Goal: Navigation & Orientation: Find specific page/section

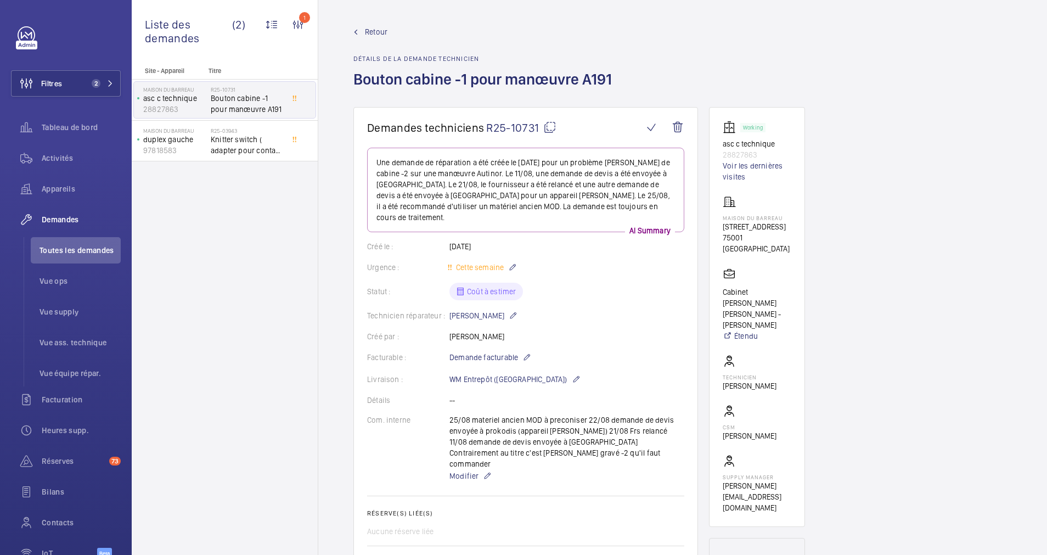
scroll to position [247, 0]
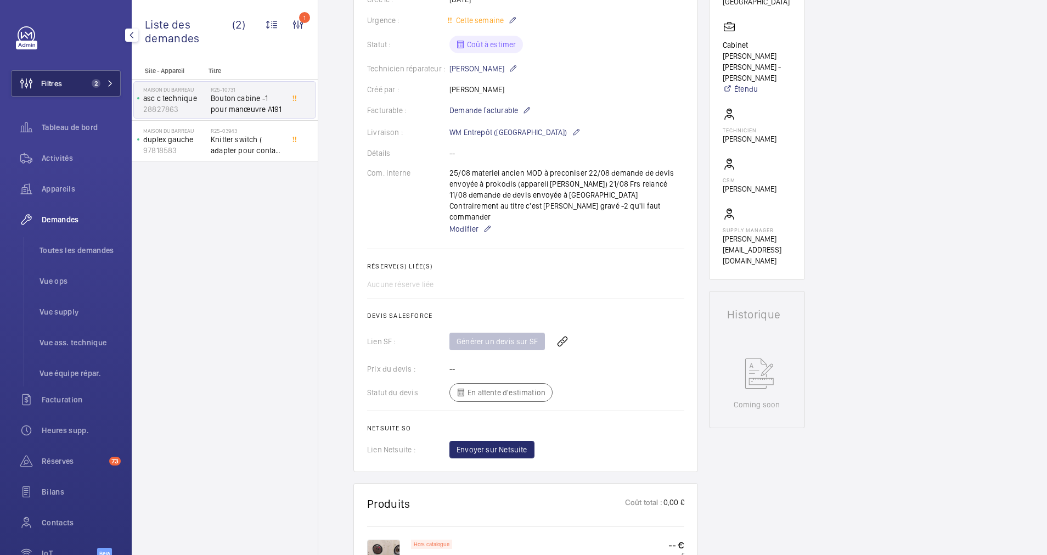
click at [72, 81] on button "Filtres 2" at bounding box center [66, 83] width 110 height 26
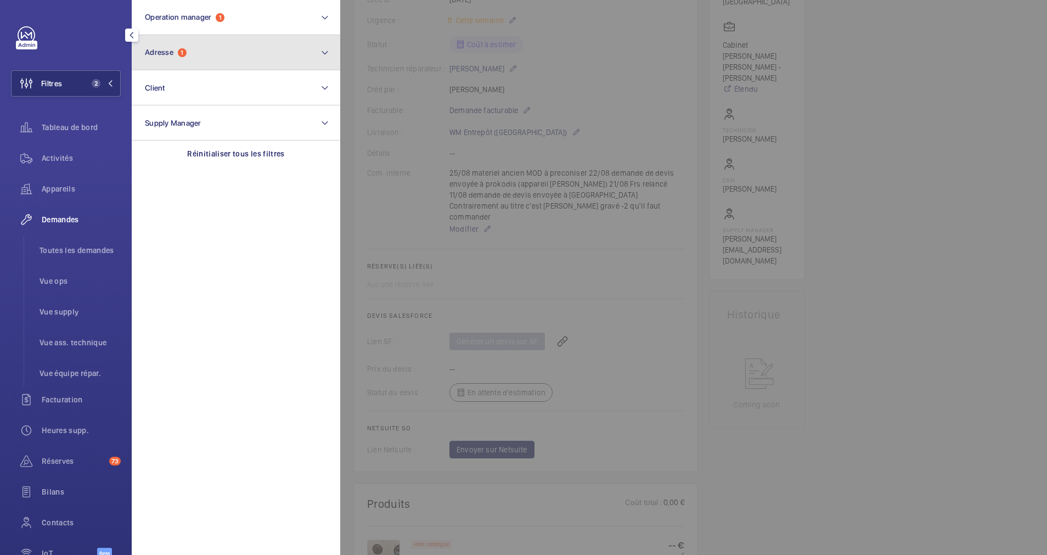
click at [185, 60] on button "Adresse 1" at bounding box center [236, 52] width 209 height 35
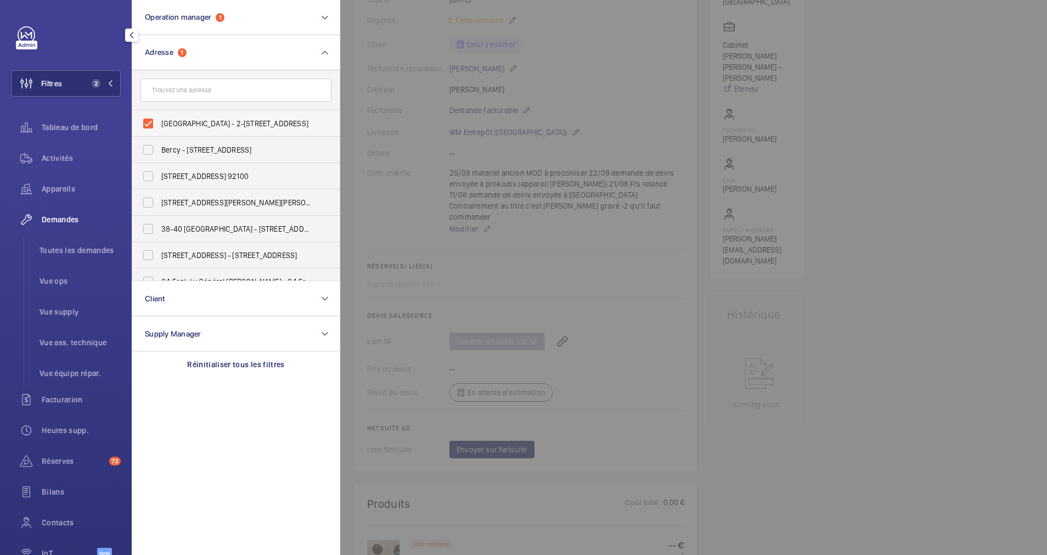
click at [137, 117] on label "[GEOGRAPHIC_DATA] - 2-[STREET_ADDRESS]" at bounding box center [227, 123] width 191 height 26
click at [137, 117] on input "[GEOGRAPHIC_DATA] - 2-[STREET_ADDRESS]" at bounding box center [148, 123] width 22 height 22
checkbox input "false"
click at [97, 79] on span "1" at bounding box center [93, 83] width 13 height 9
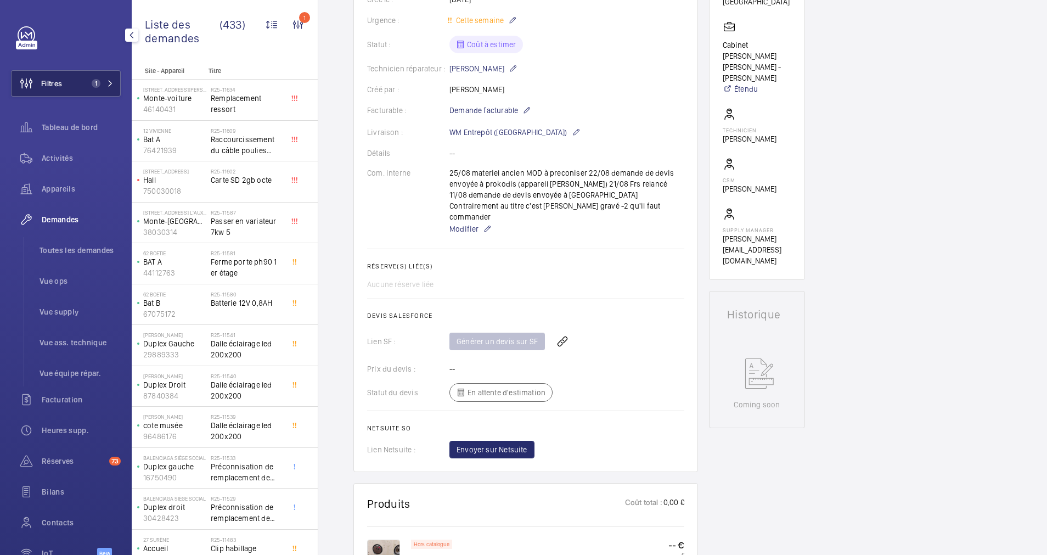
click at [101, 79] on span "1" at bounding box center [100, 83] width 26 height 9
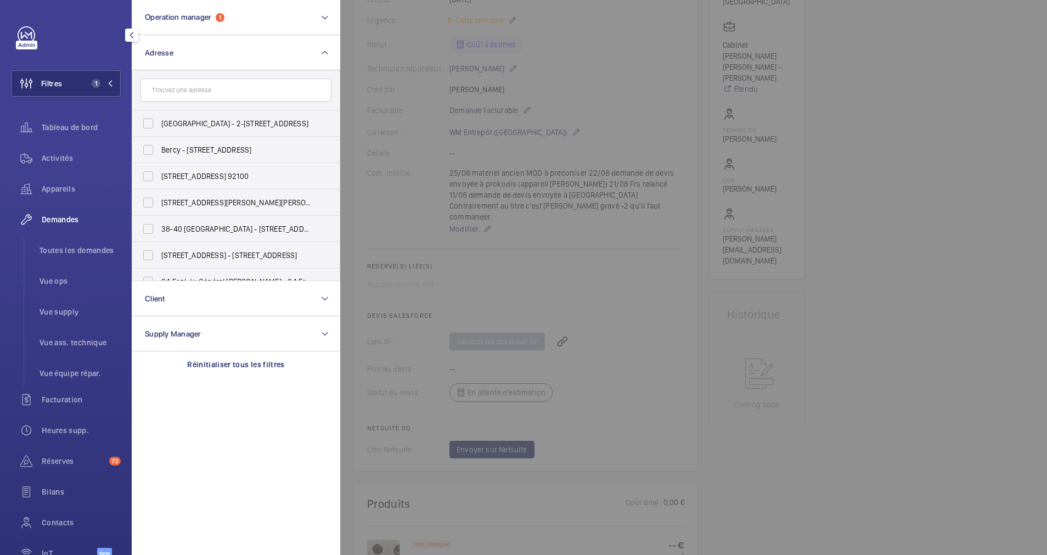
drag, startPoint x: 69, startPoint y: 241, endPoint x: 60, endPoint y: 213, distance: 28.8
click at [68, 241] on li "Toutes les demandes" at bounding box center [76, 250] width 90 height 26
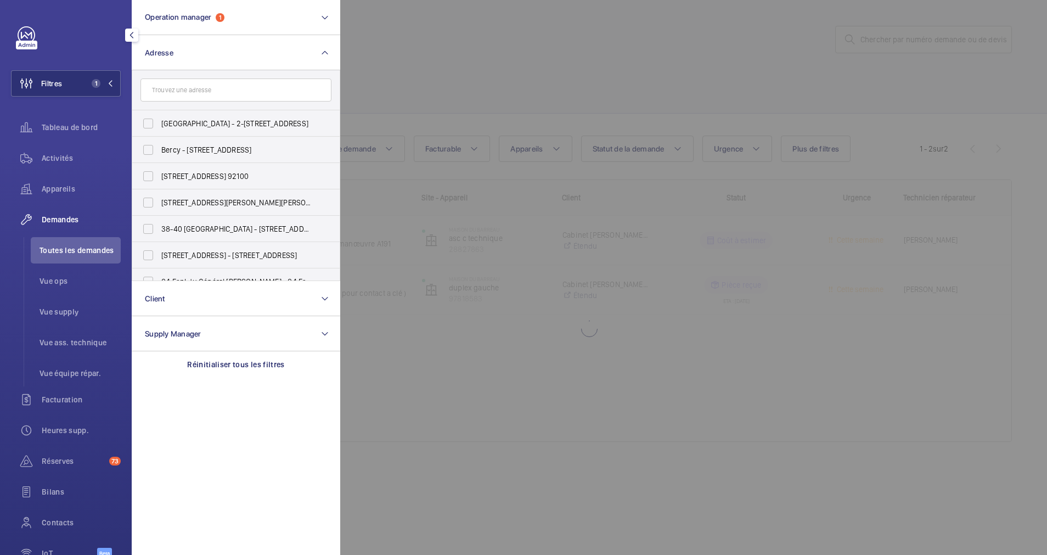
click at [59, 218] on span "Demandes" at bounding box center [81, 219] width 79 height 11
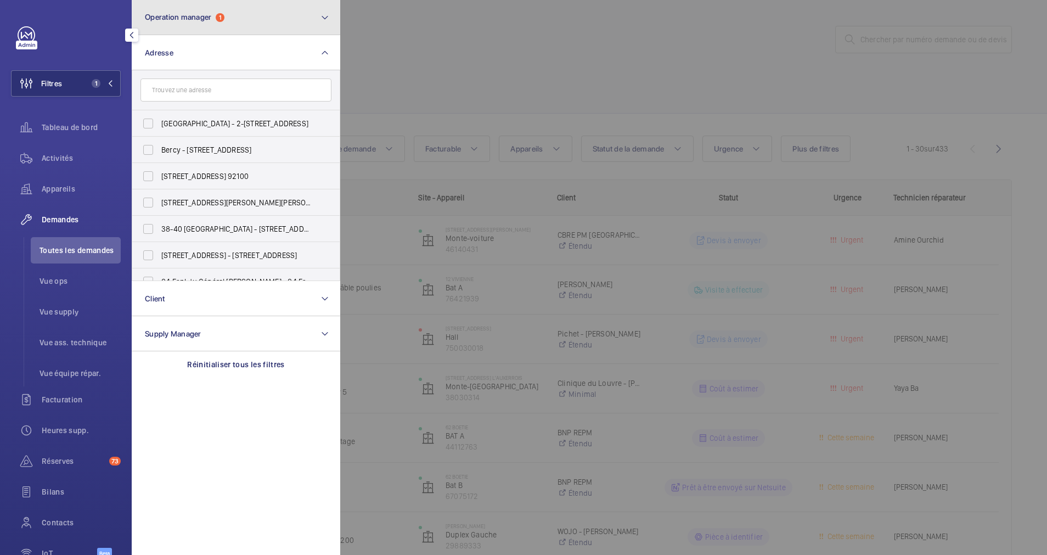
click at [271, 21] on button "Operation manager 1" at bounding box center [236, 17] width 209 height 35
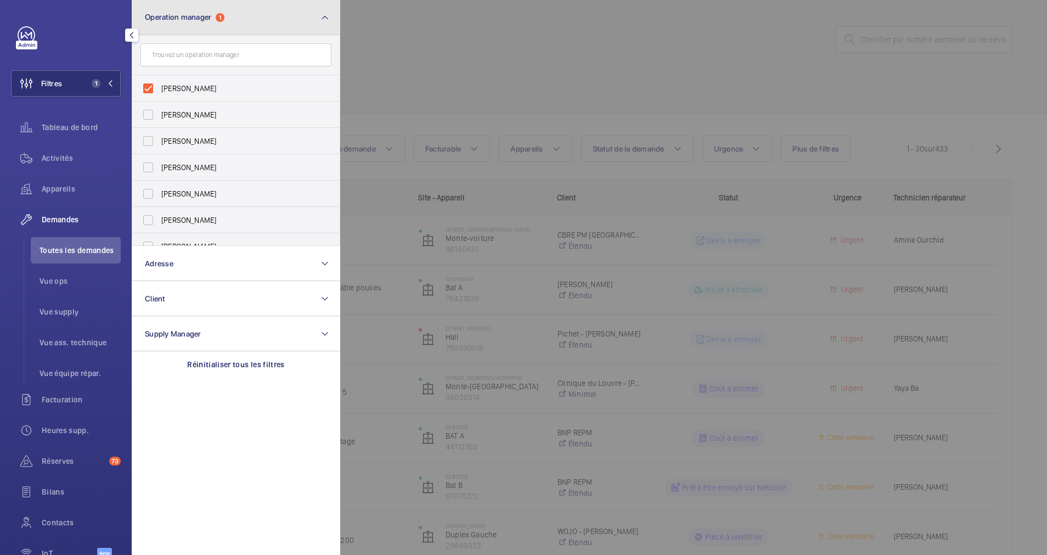
click at [266, 20] on button "Operation manager 1" at bounding box center [236, 17] width 209 height 35
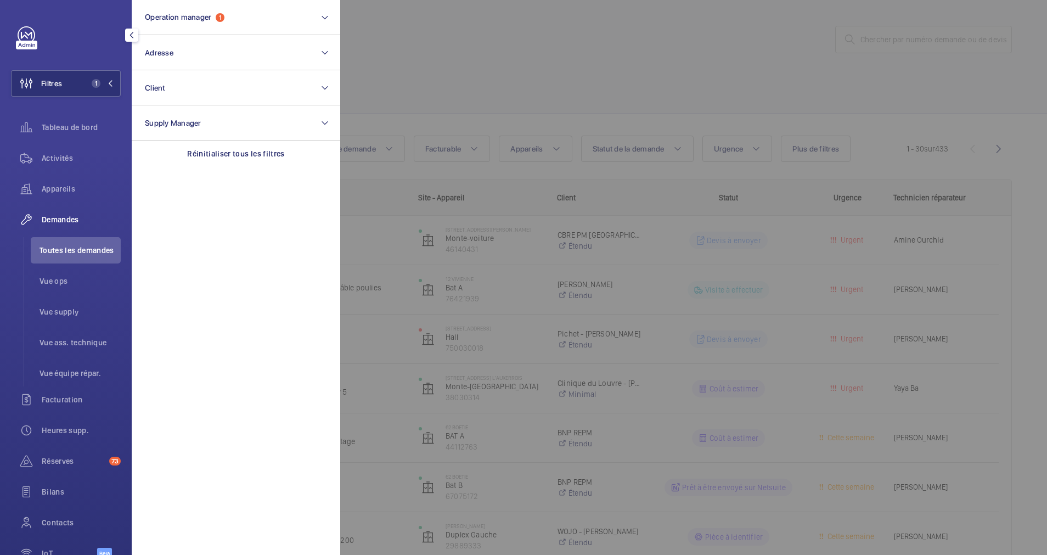
click at [397, 51] on div at bounding box center [863, 277] width 1047 height 555
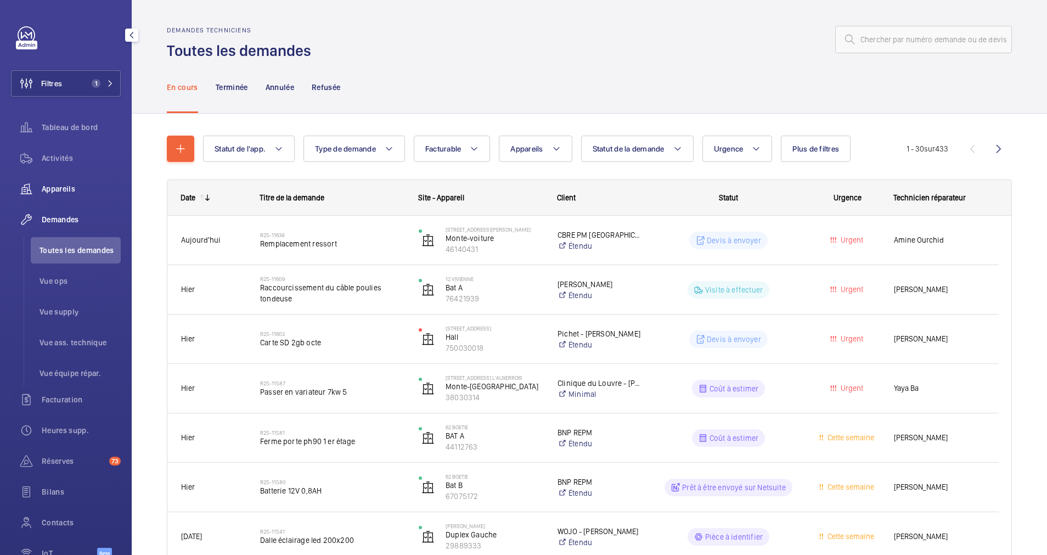
click at [53, 187] on span "Appareils" at bounding box center [81, 188] width 79 height 11
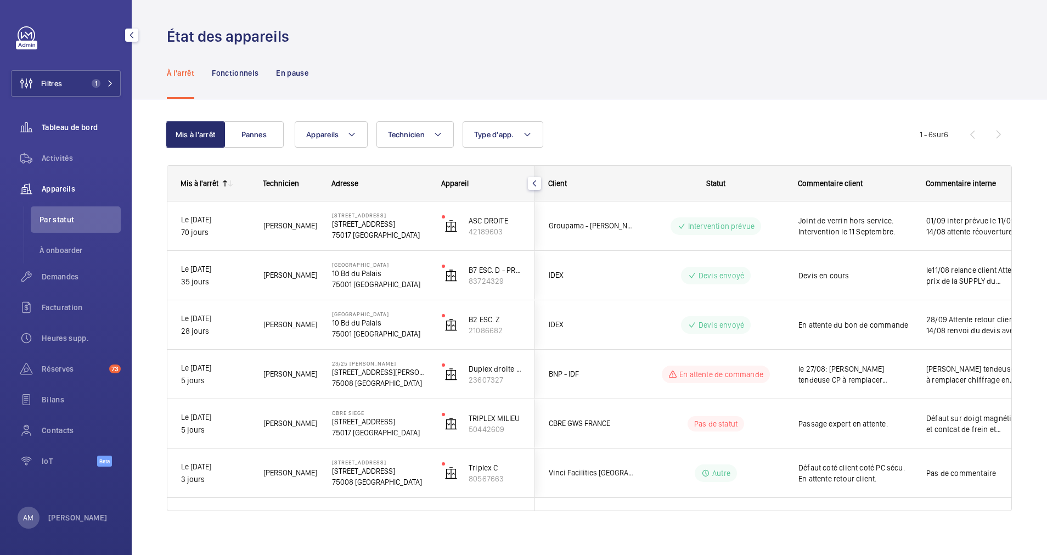
click at [76, 129] on span "Tableau de bord" at bounding box center [81, 127] width 79 height 11
